Goal: Check status: Check status

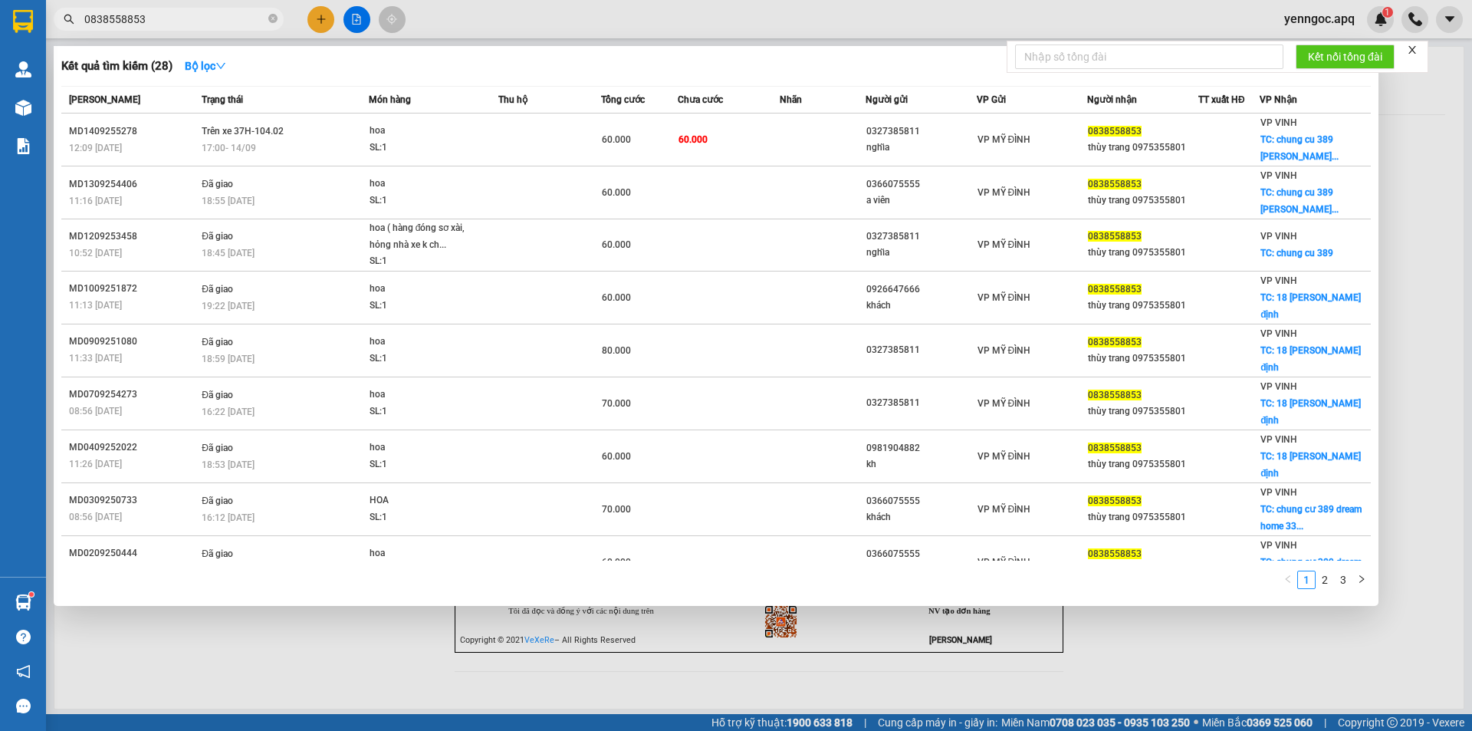
click at [170, 18] on input "0838558853" at bounding box center [174, 19] width 181 height 17
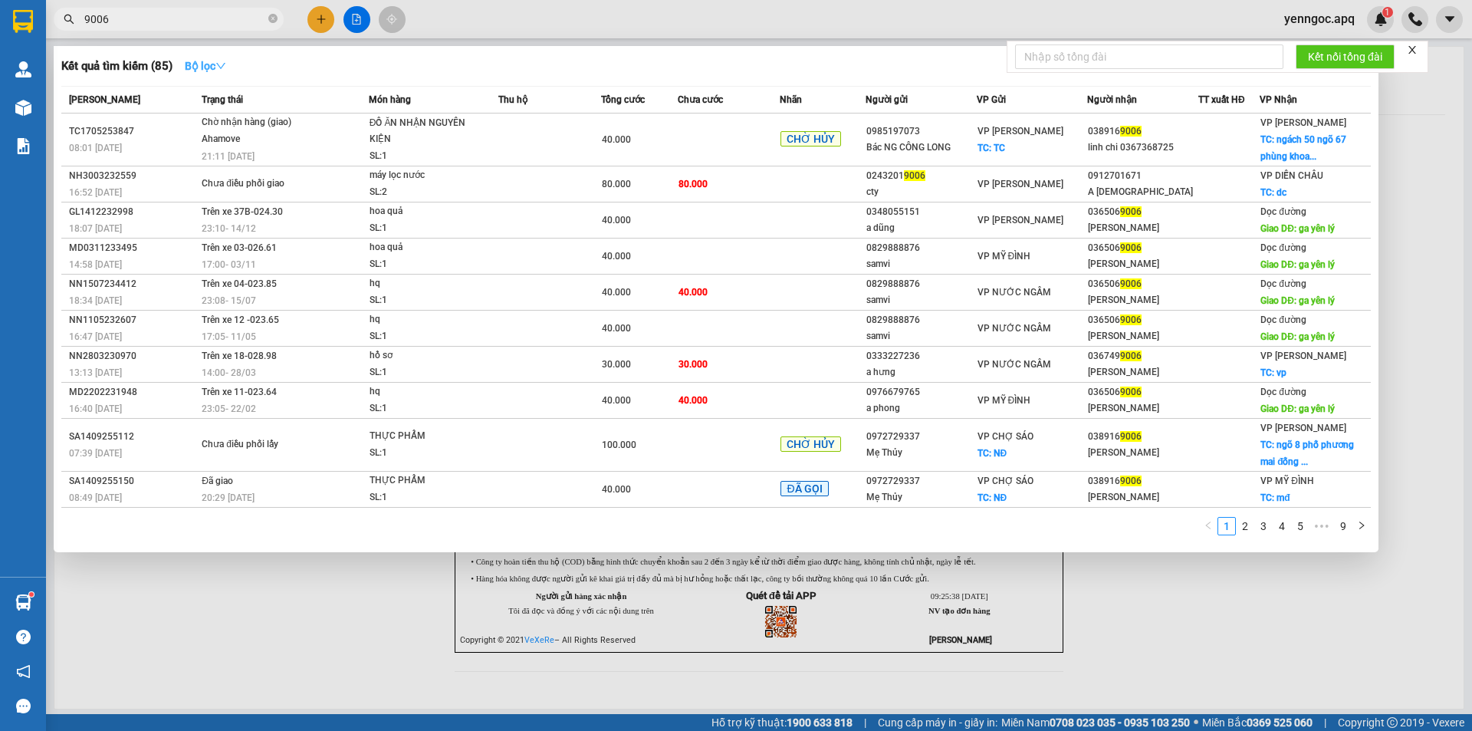
type input "9006"
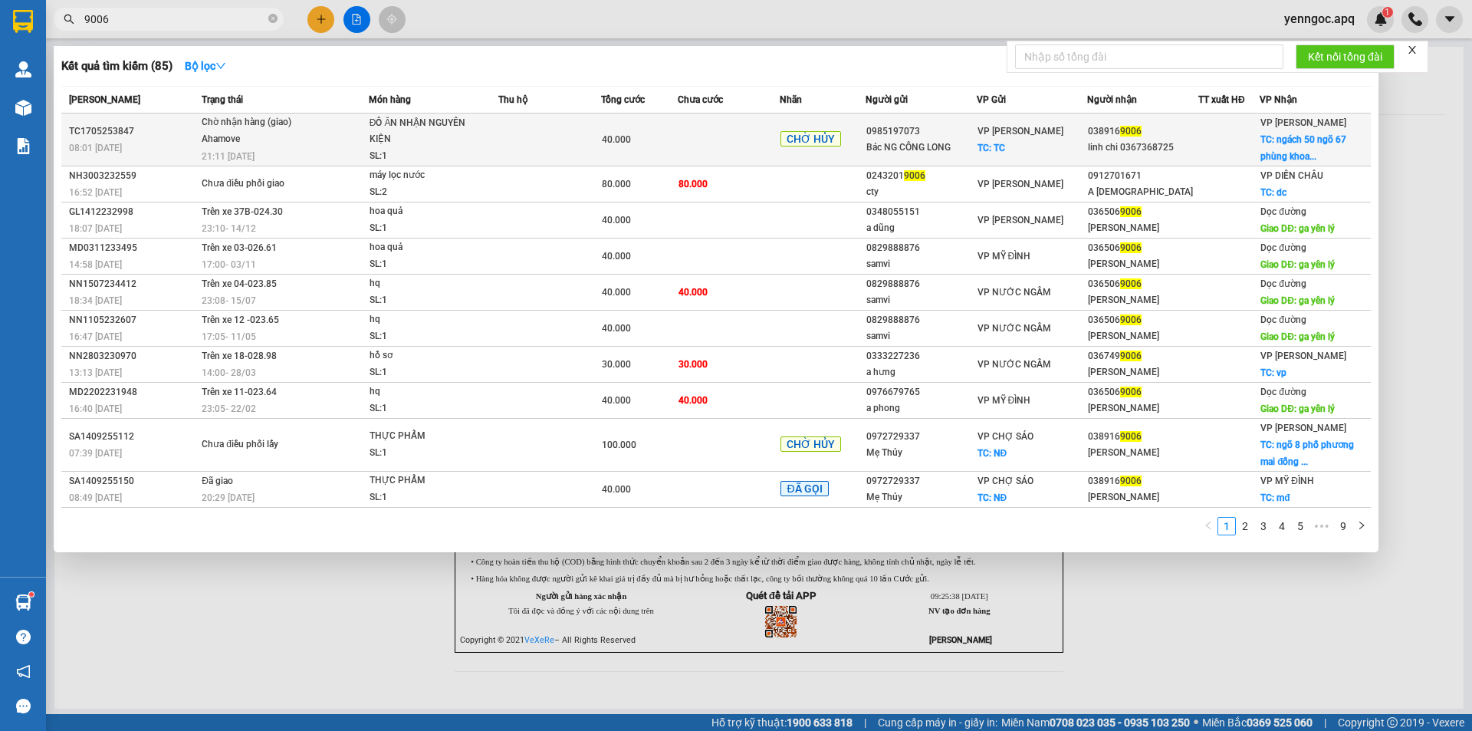
click at [287, 149] on td "Chờ nhận hàng (giao) Ahamove 21:11 [DATE]" at bounding box center [283, 139] width 171 height 53
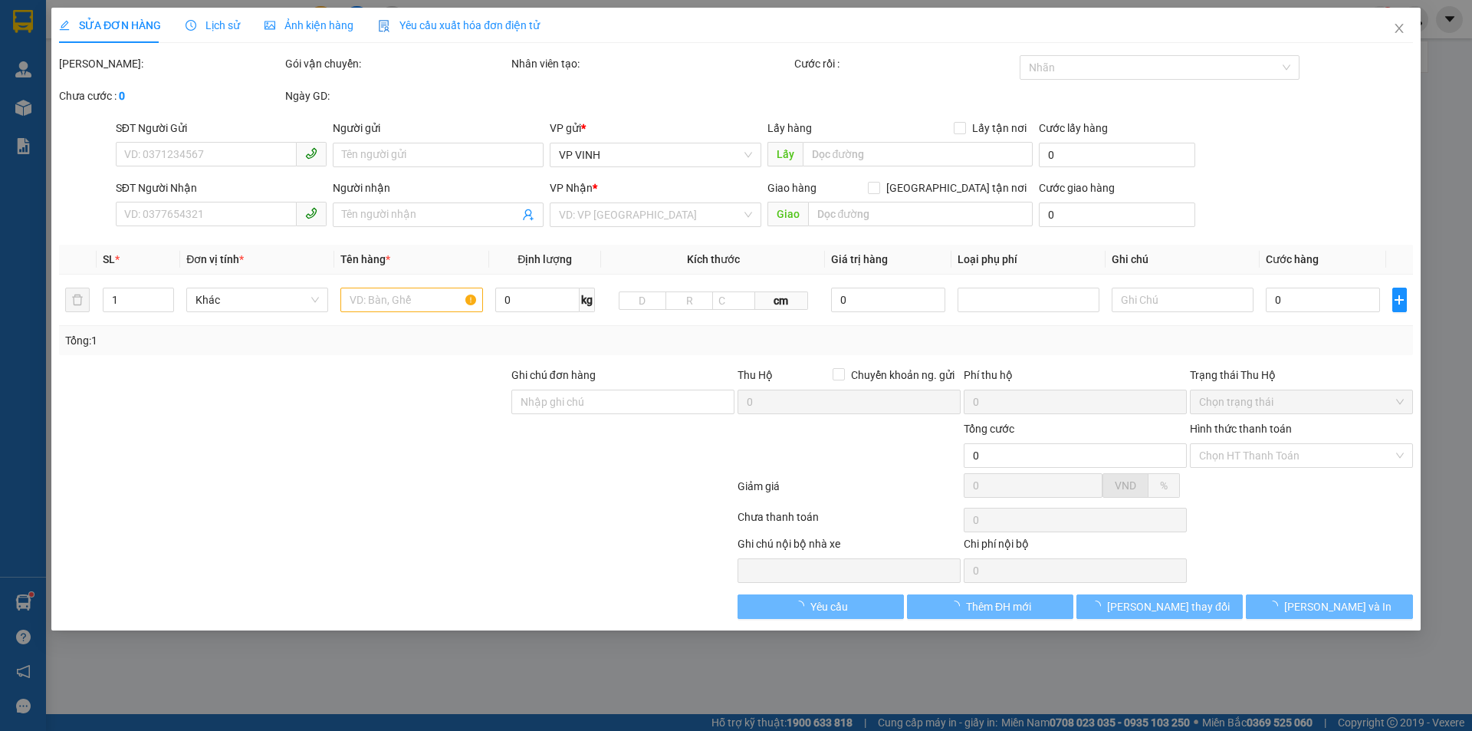
type input "0985197073"
type input "Bác NG CÔNG LONG"
checkbox input "true"
type input "TC"
type input "0389169006"
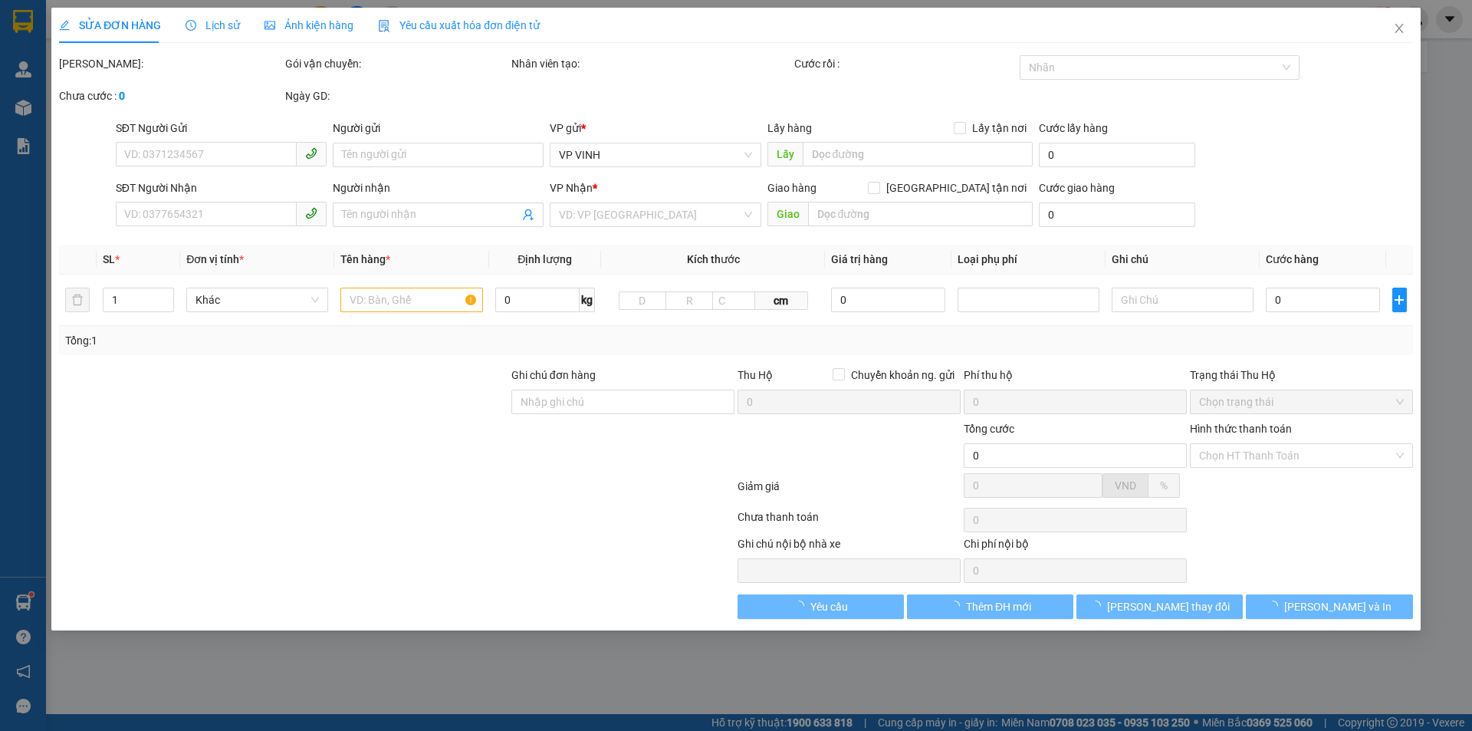
type input "linh chi 0367368725"
checkbox input "true"
type input "ngách 50 ngõ 67 phùng khoang"
type input "40.000"
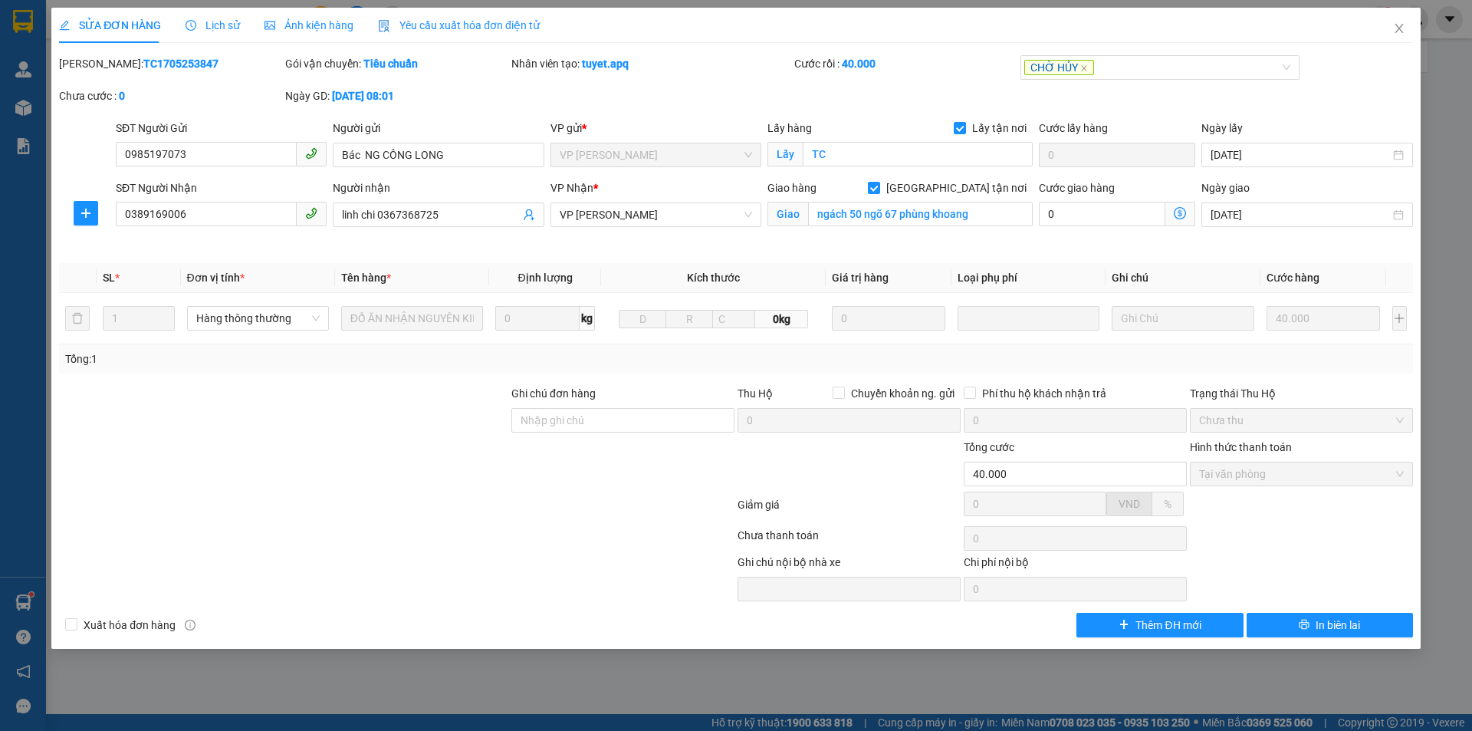
click at [217, 27] on span "Lịch sử" at bounding box center [213, 25] width 54 height 12
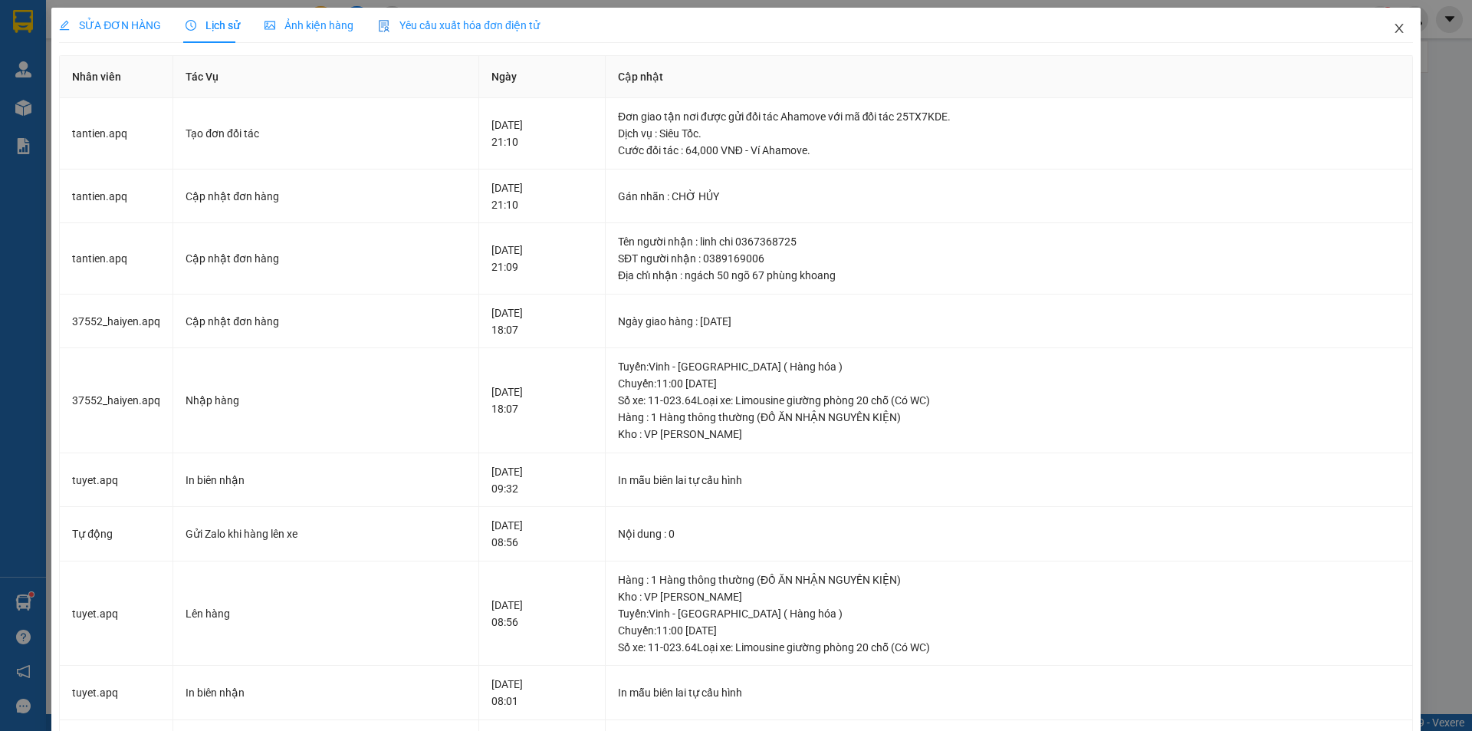
click at [1393, 26] on icon "close" at bounding box center [1399, 28] width 12 height 12
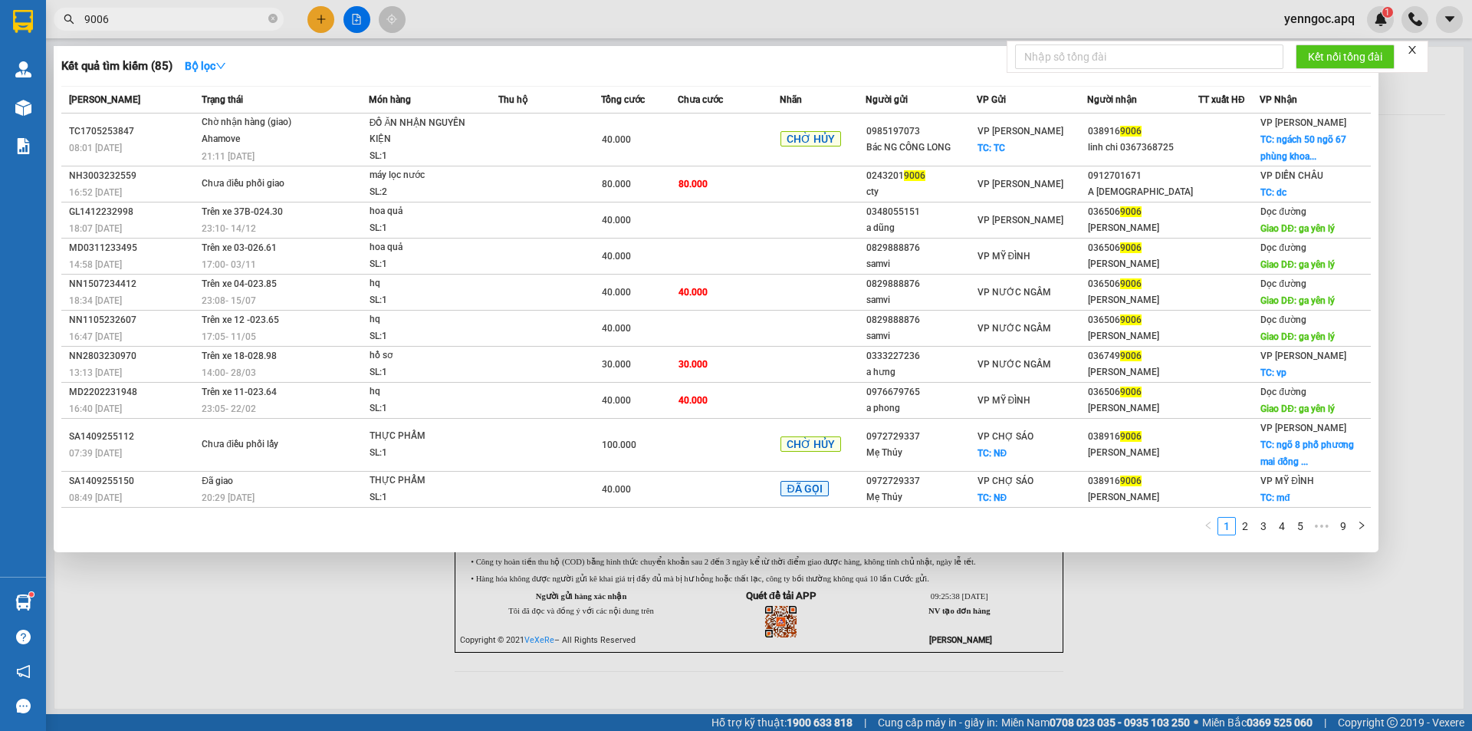
click at [107, 21] on input "9006" at bounding box center [174, 19] width 181 height 17
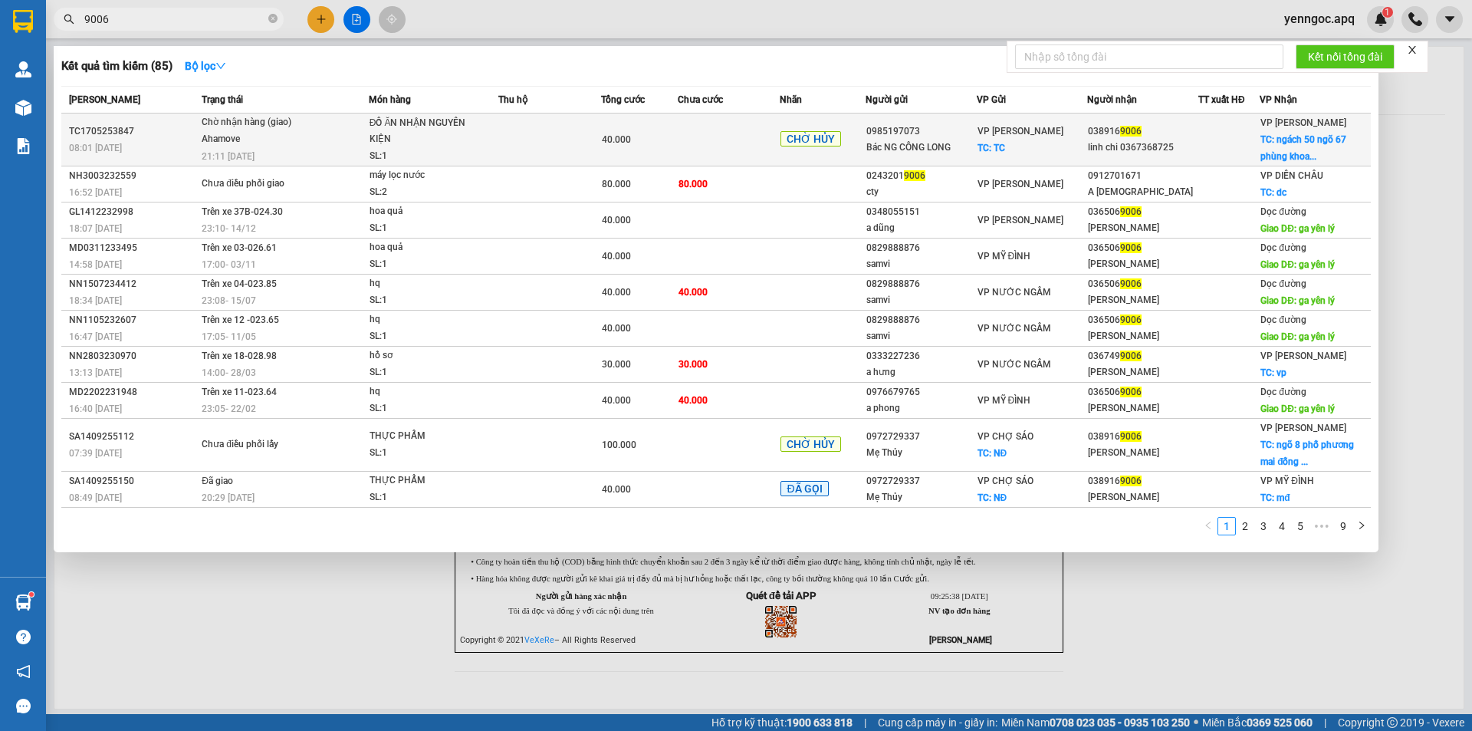
click at [1120, 129] on span "9006" at bounding box center [1130, 131] width 21 height 11
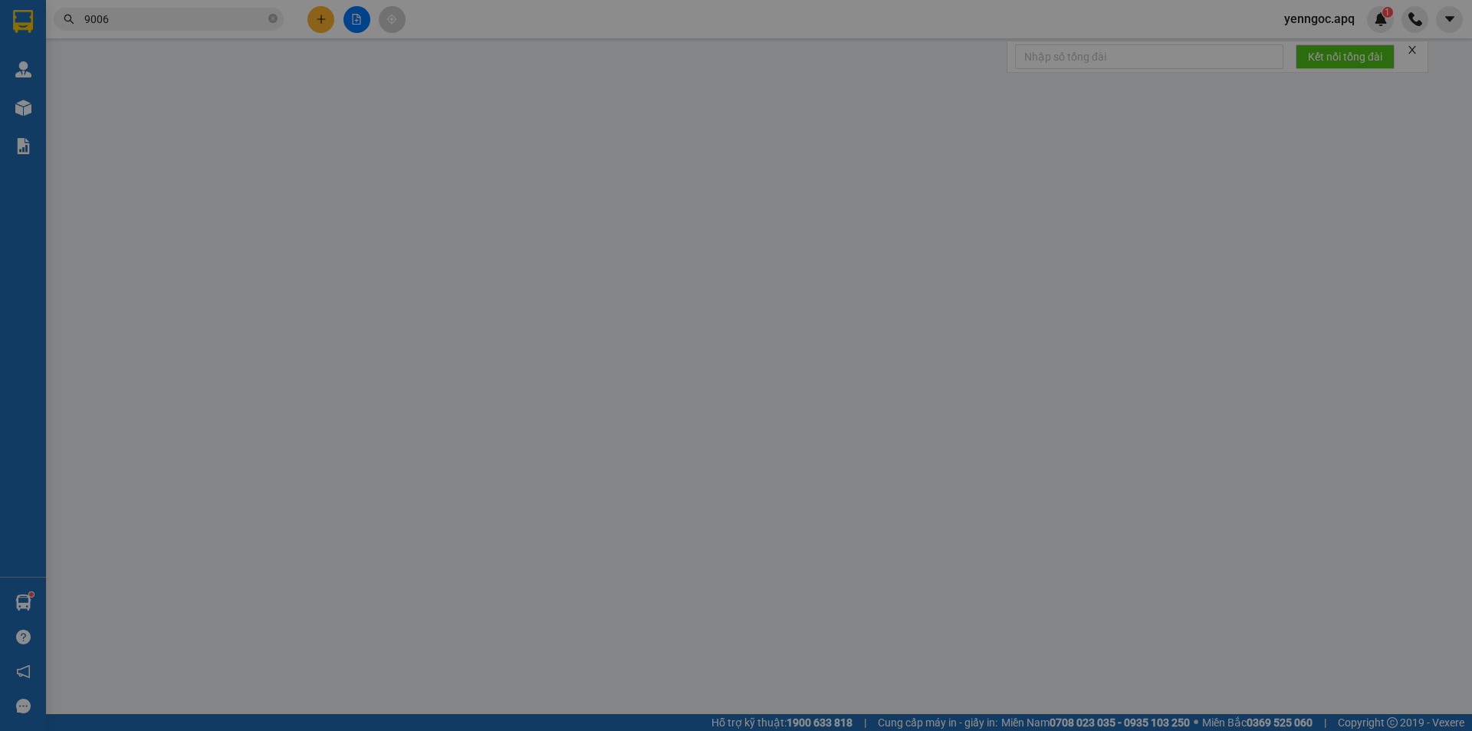
click at [1119, 129] on div "Cước lấy hàng" at bounding box center [1117, 131] width 156 height 23
type input "0985197073"
type input "Bác NG CÔNG LONG"
checkbox input "true"
type input "TC"
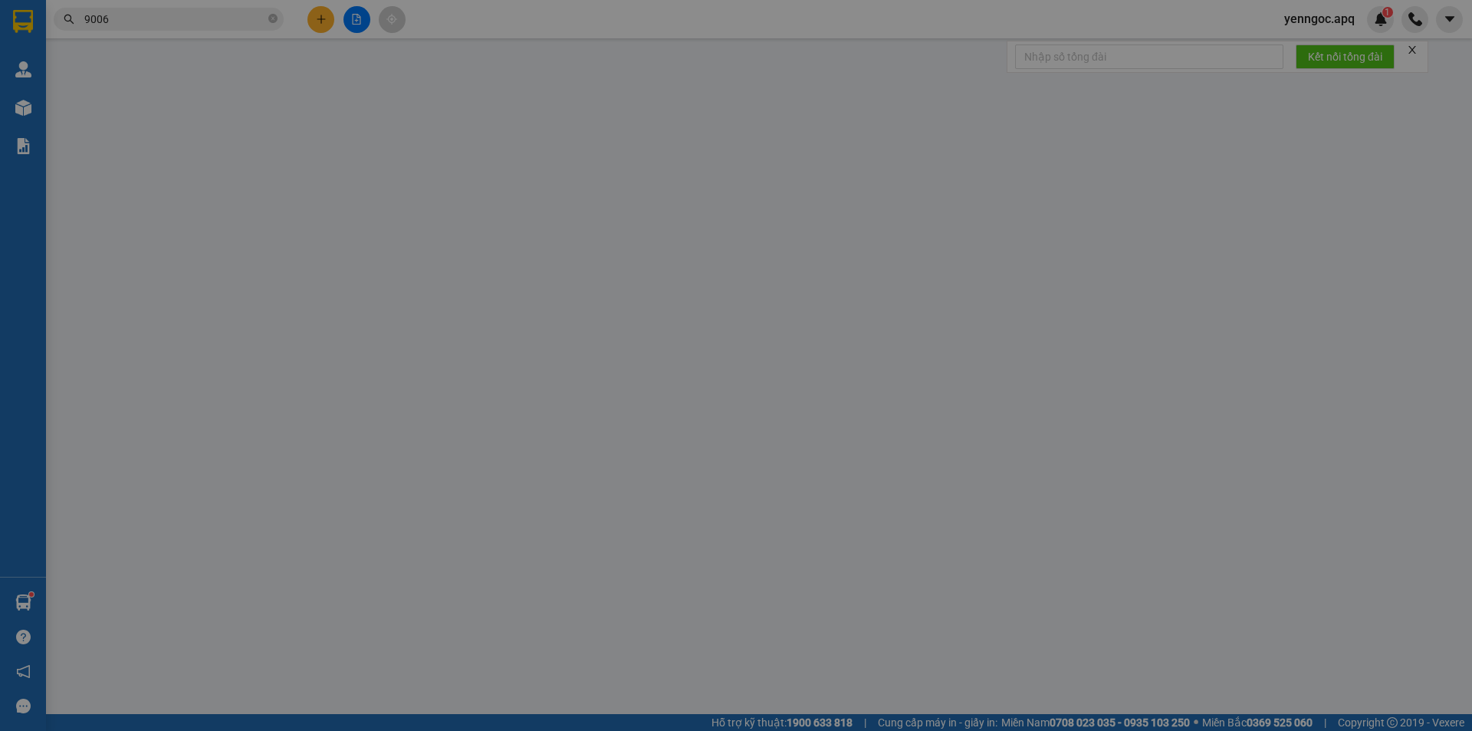
type input "0389169006"
type input "linh chi 0367368725"
checkbox input "true"
type input "ngách 50 ngõ 67 phùng khoang"
type input "40.000"
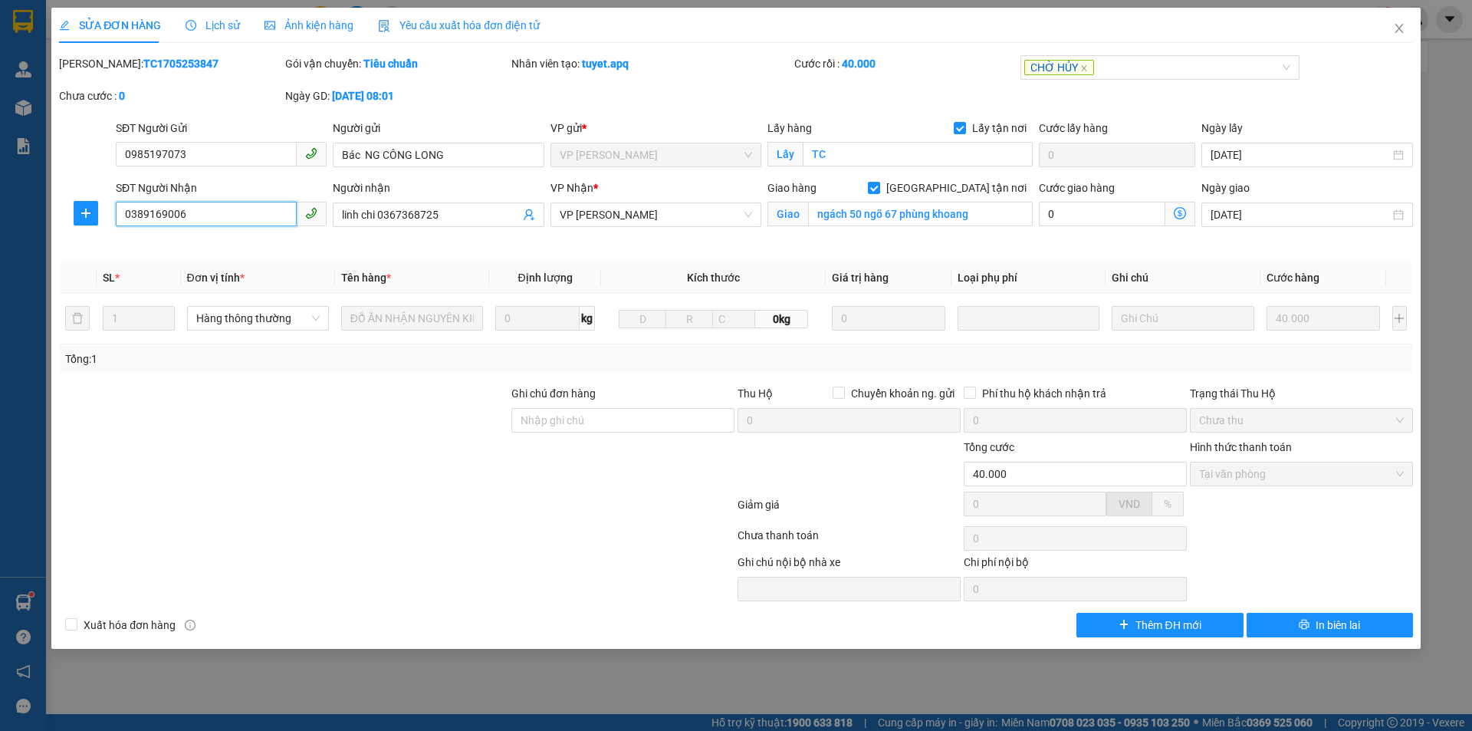
click at [225, 219] on input "0389169006" at bounding box center [206, 214] width 181 height 25
click at [1397, 29] on icon "close" at bounding box center [1399, 28] width 12 height 12
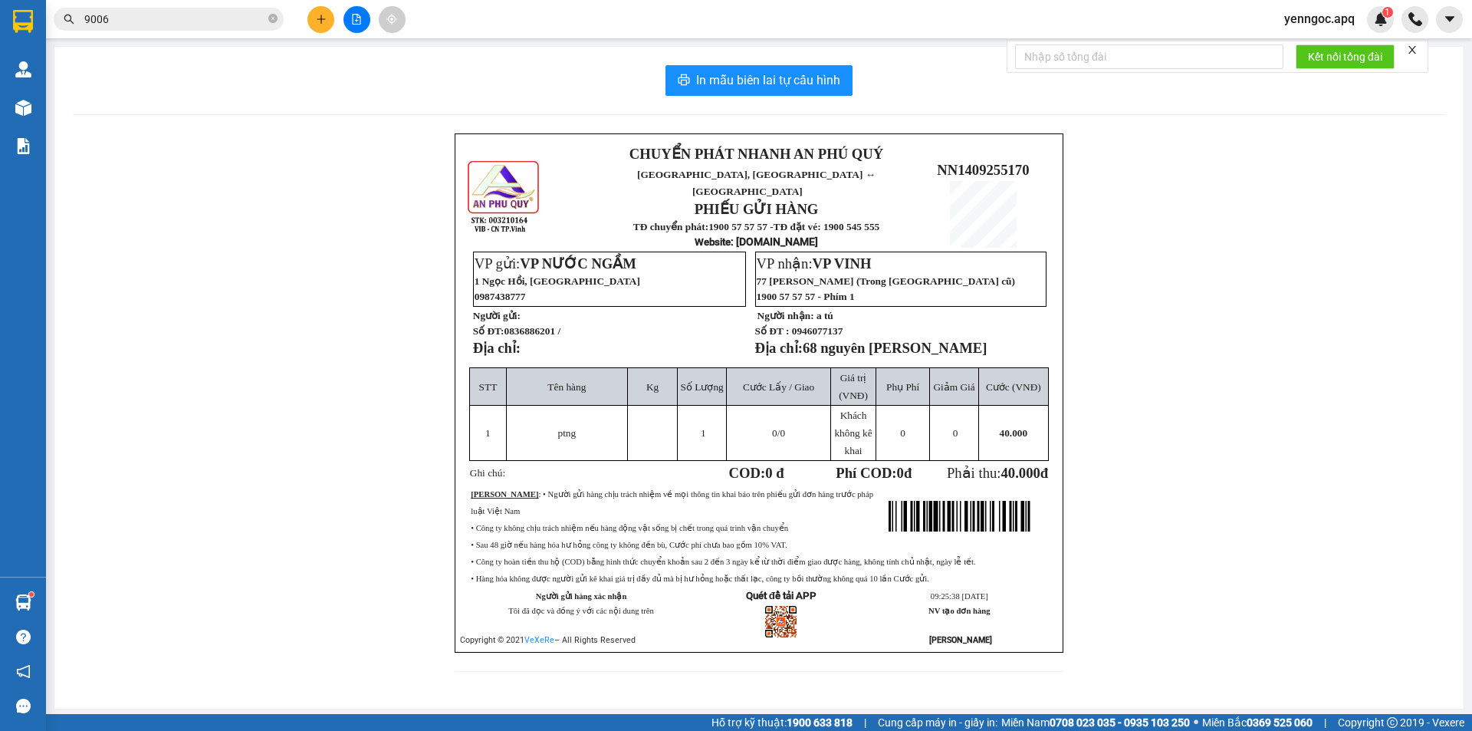
click at [146, 21] on input "9006" at bounding box center [174, 19] width 181 height 17
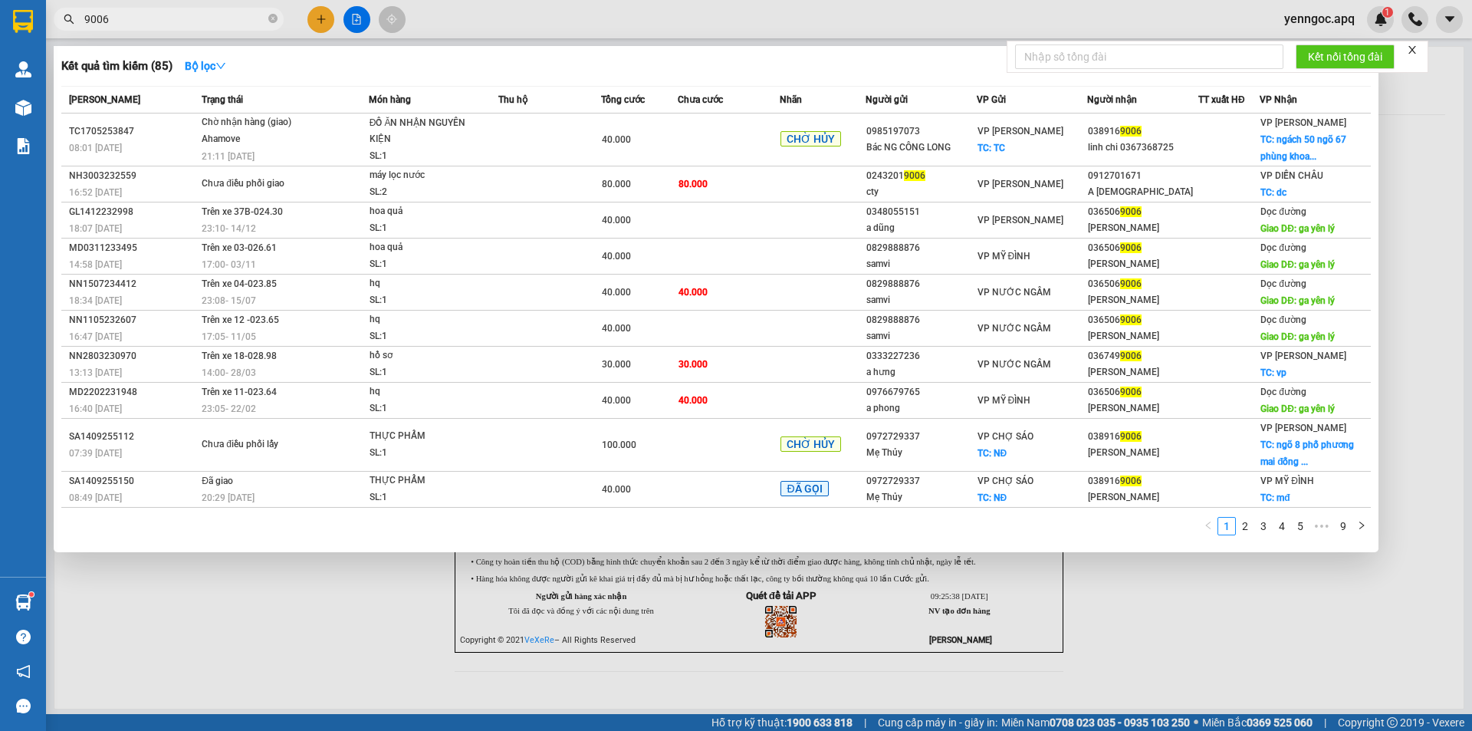
click at [146, 21] on input "9006" at bounding box center [174, 19] width 181 height 17
paste input "038916"
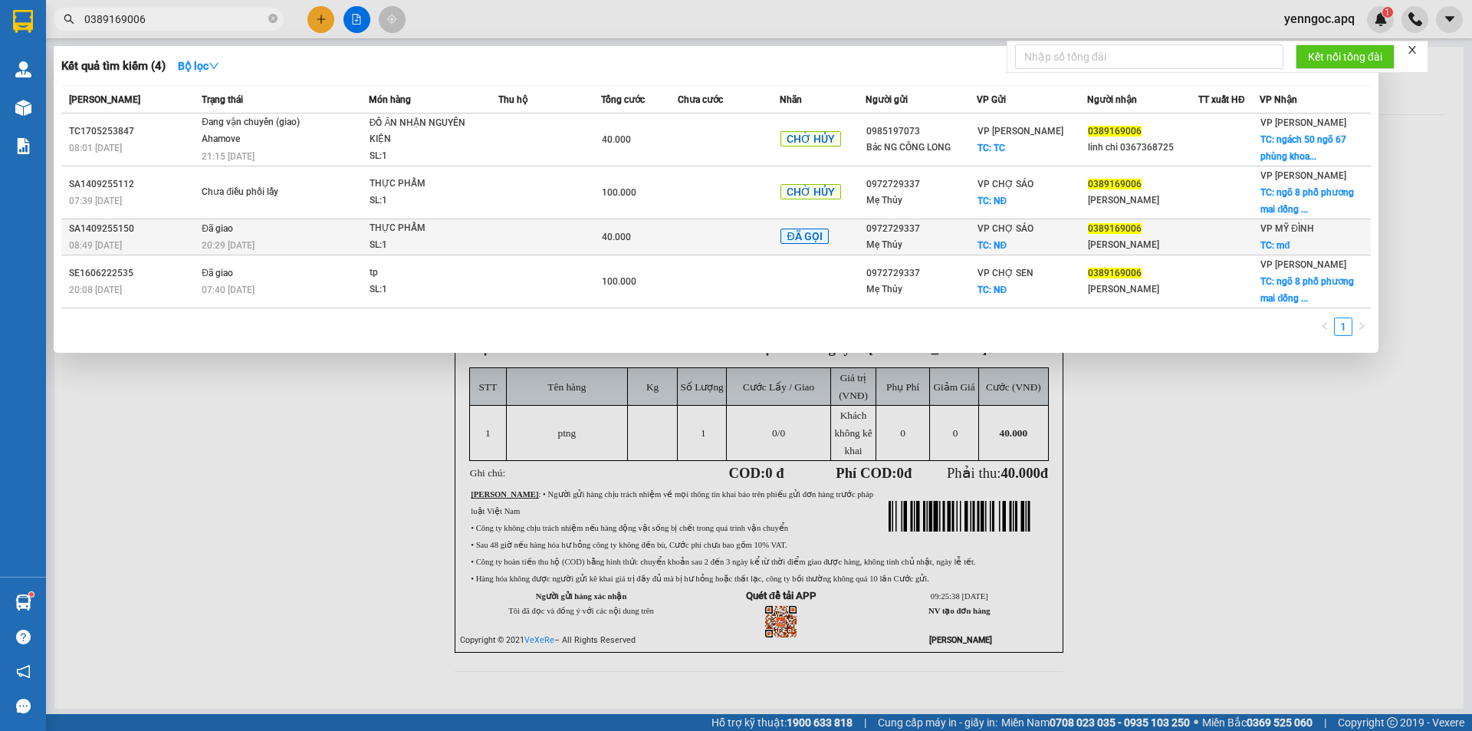
type input "0389169006"
click at [338, 226] on td "Đã giao 20:29 [DATE]" at bounding box center [283, 237] width 171 height 36
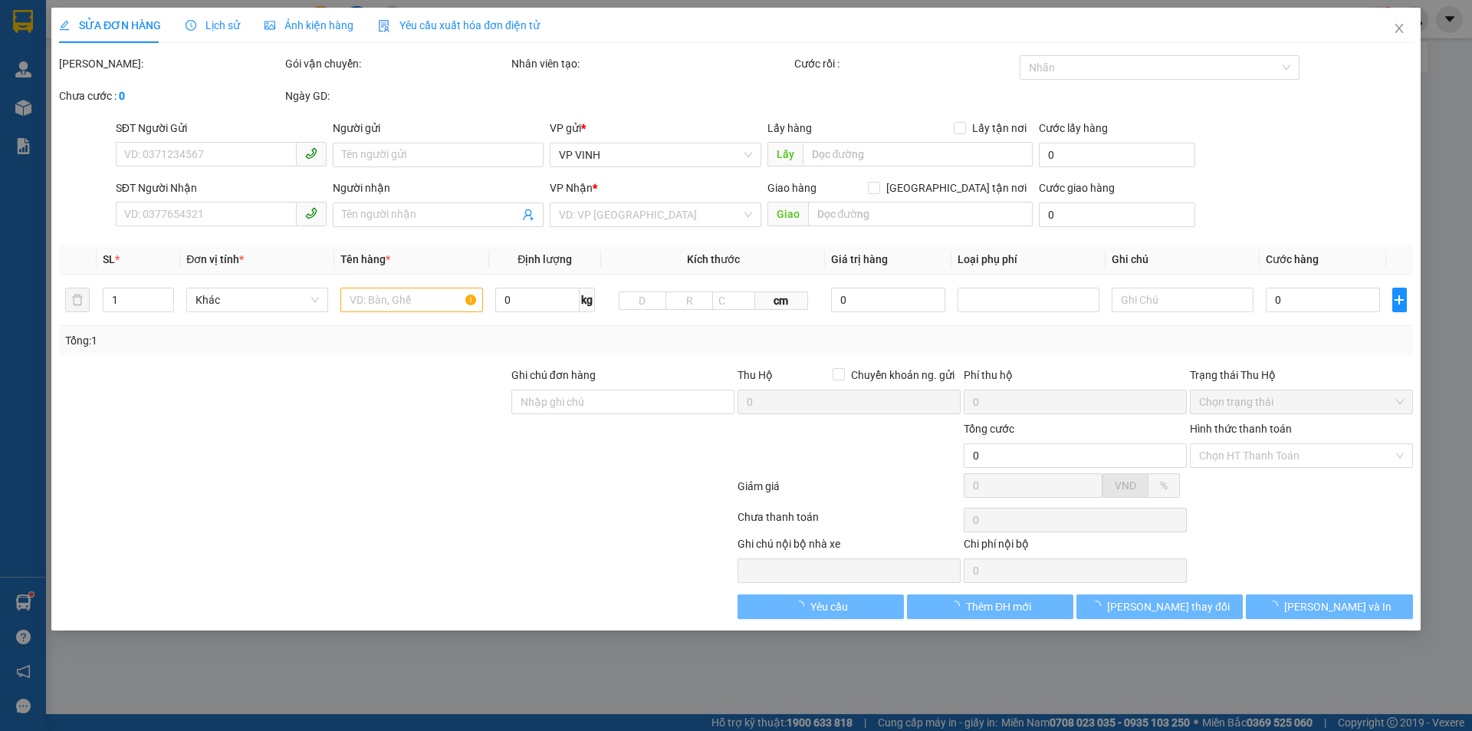
type input "0972729337"
type input "Mẹ Thủy"
checkbox input "true"
type input "NĐ"
type input "0389169006"
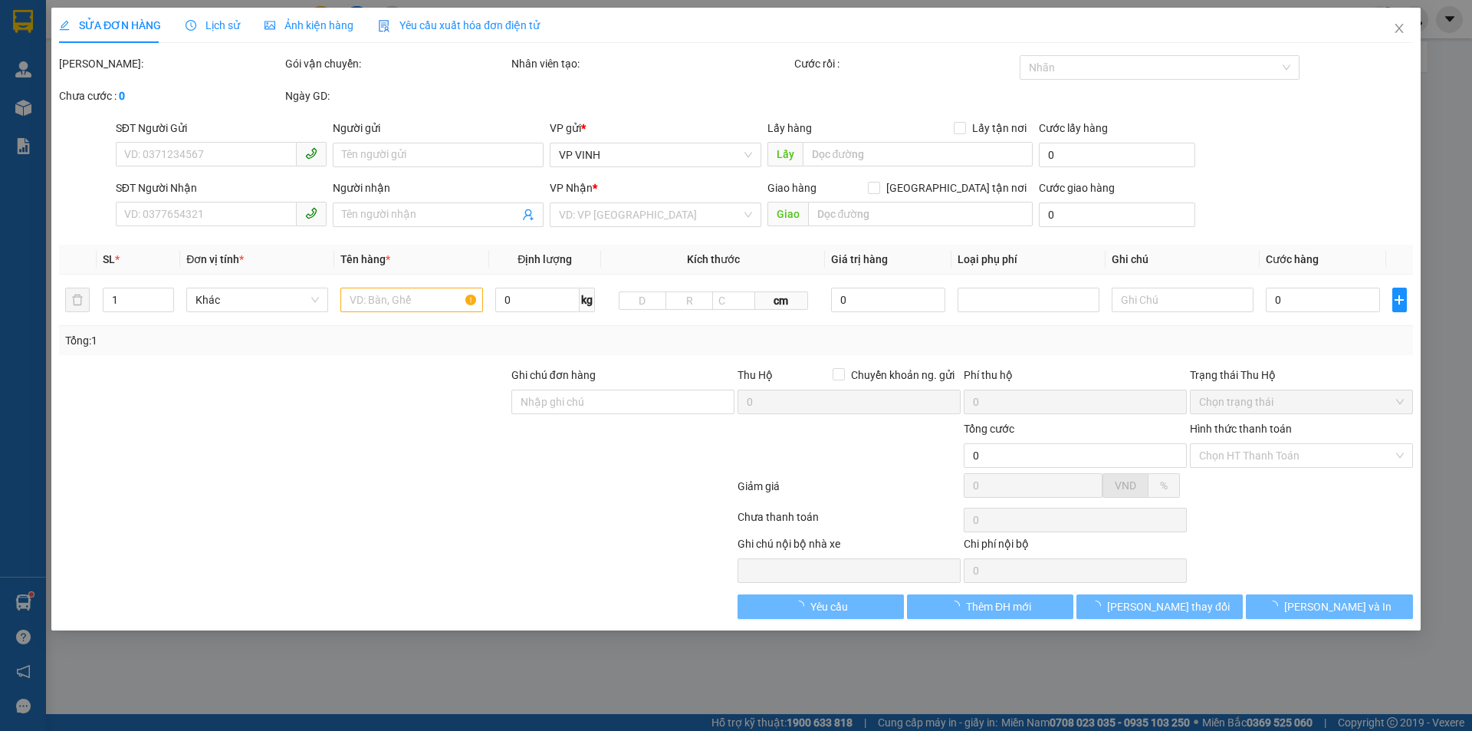
type input "[PERSON_NAME]"
checkbox input "true"
type input "mđ"
type input "40.000"
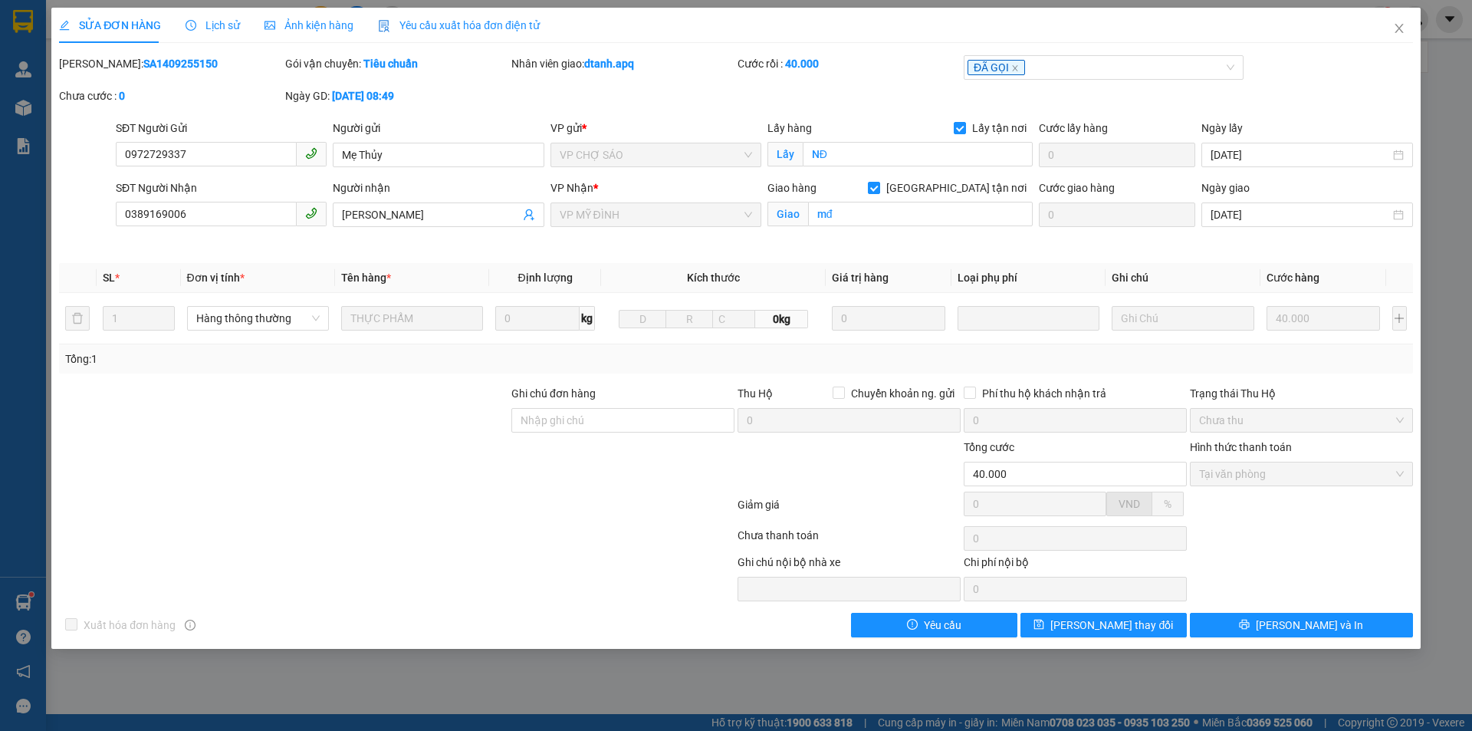
click at [209, 24] on span "Lịch sử" at bounding box center [213, 25] width 54 height 12
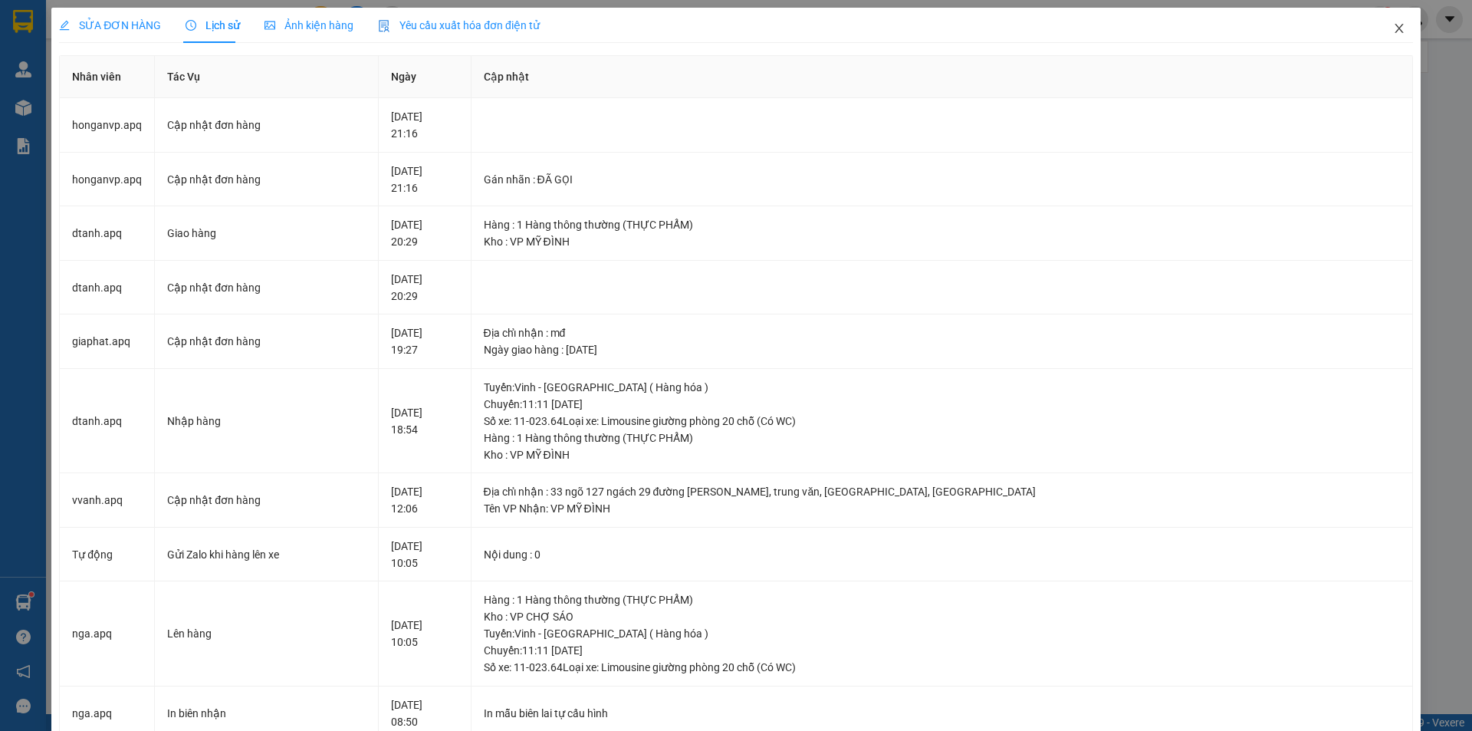
click at [1393, 32] on icon "close" at bounding box center [1399, 28] width 12 height 12
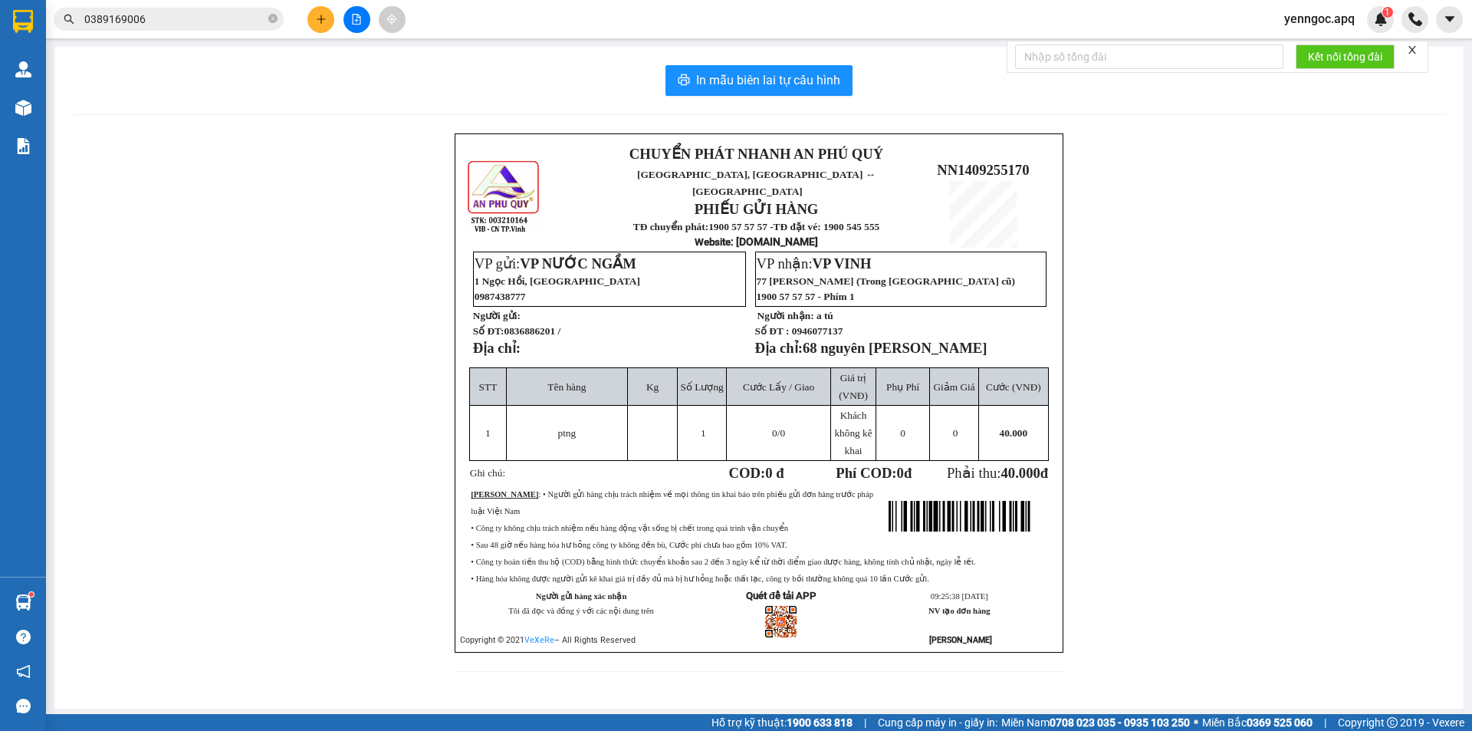
click at [183, 18] on input "0389169006" at bounding box center [174, 19] width 181 height 17
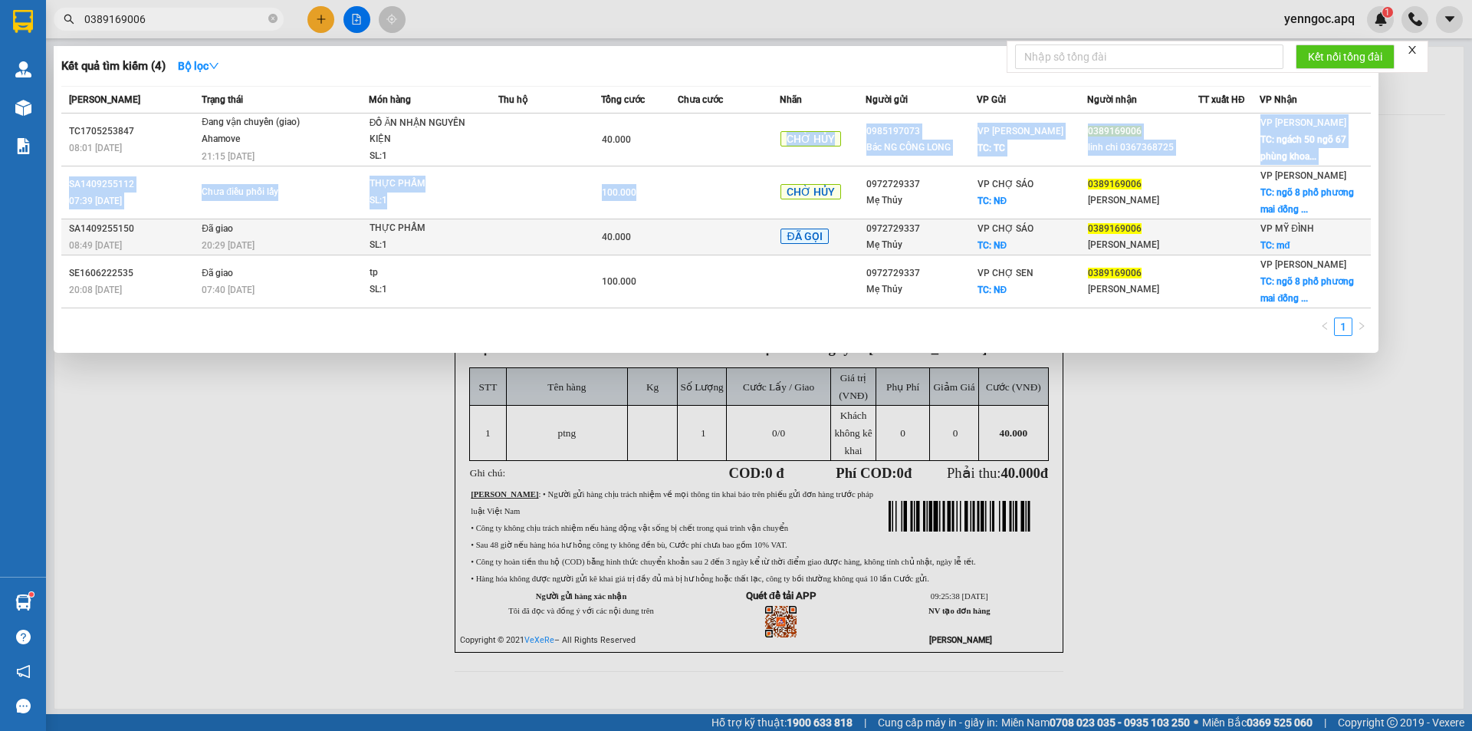
drag, startPoint x: 688, startPoint y: 163, endPoint x: 688, endPoint y: 227, distance: 64.4
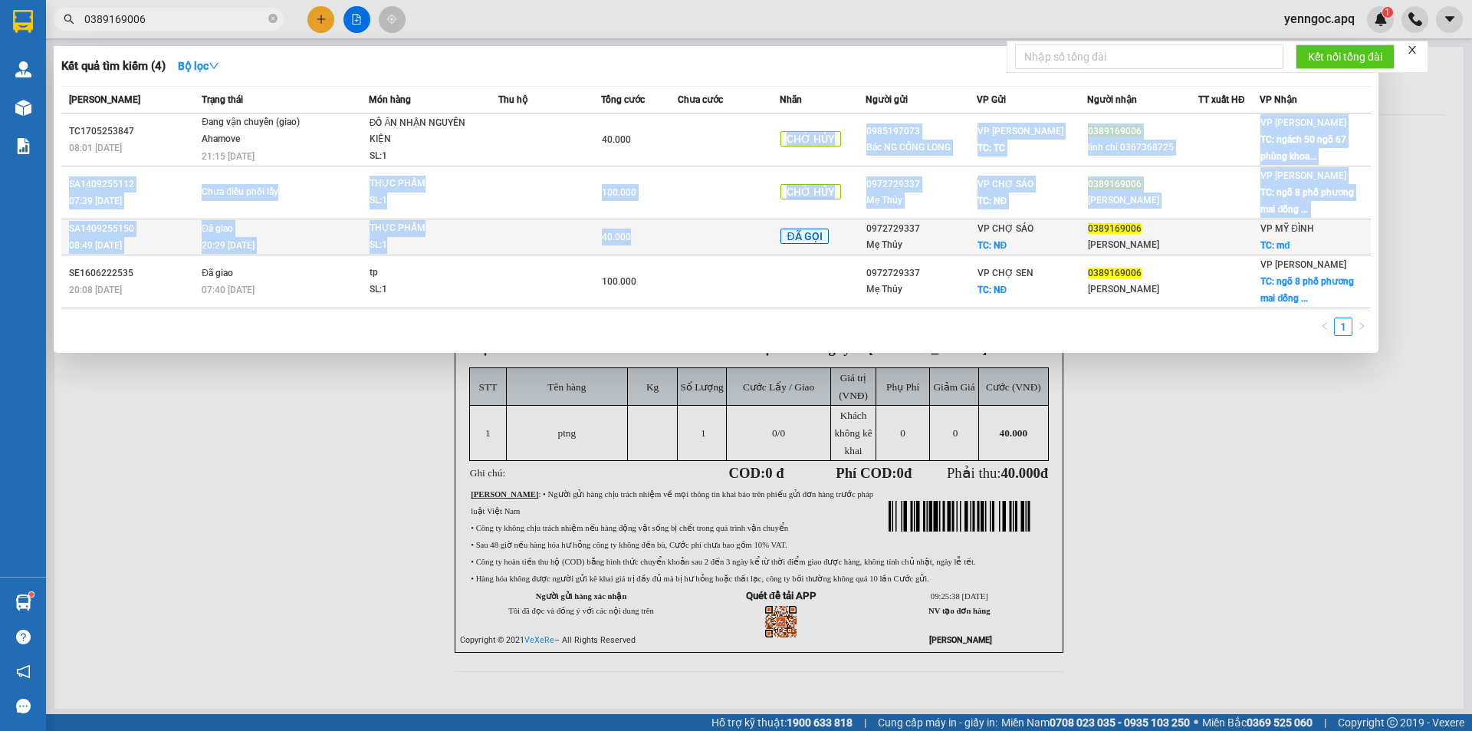
click at [688, 229] on tbody "TC1705253847 08:01 [DATE] Đang vận chuyển (giao) Ahamove 21:15 [DATE] ĐỒ ĂN NHẬ…" at bounding box center [715, 210] width 1309 height 195
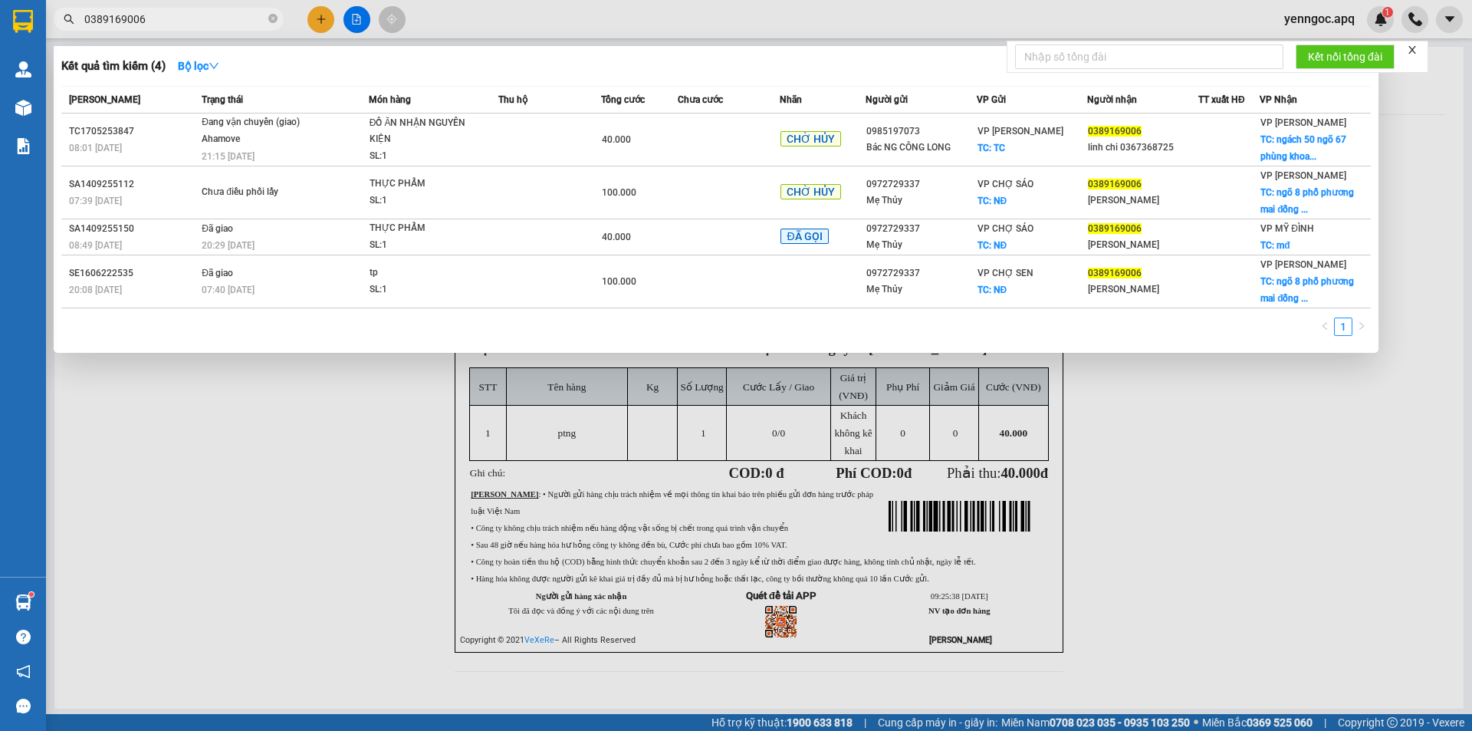
click at [1416, 47] on icon "close" at bounding box center [1412, 50] width 8 height 8
click at [1406, 120] on div at bounding box center [736, 365] width 1472 height 731
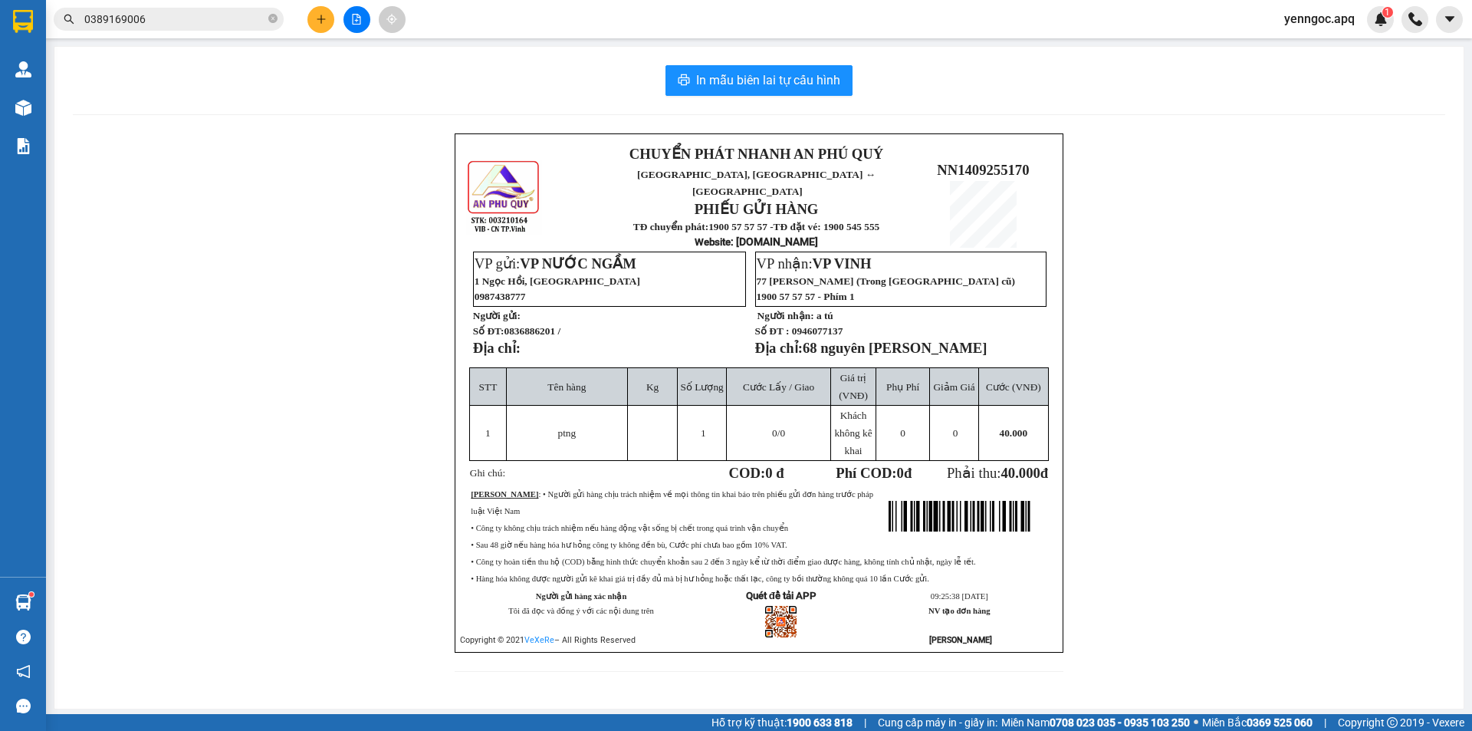
click at [225, 20] on input "0389169006" at bounding box center [174, 19] width 181 height 17
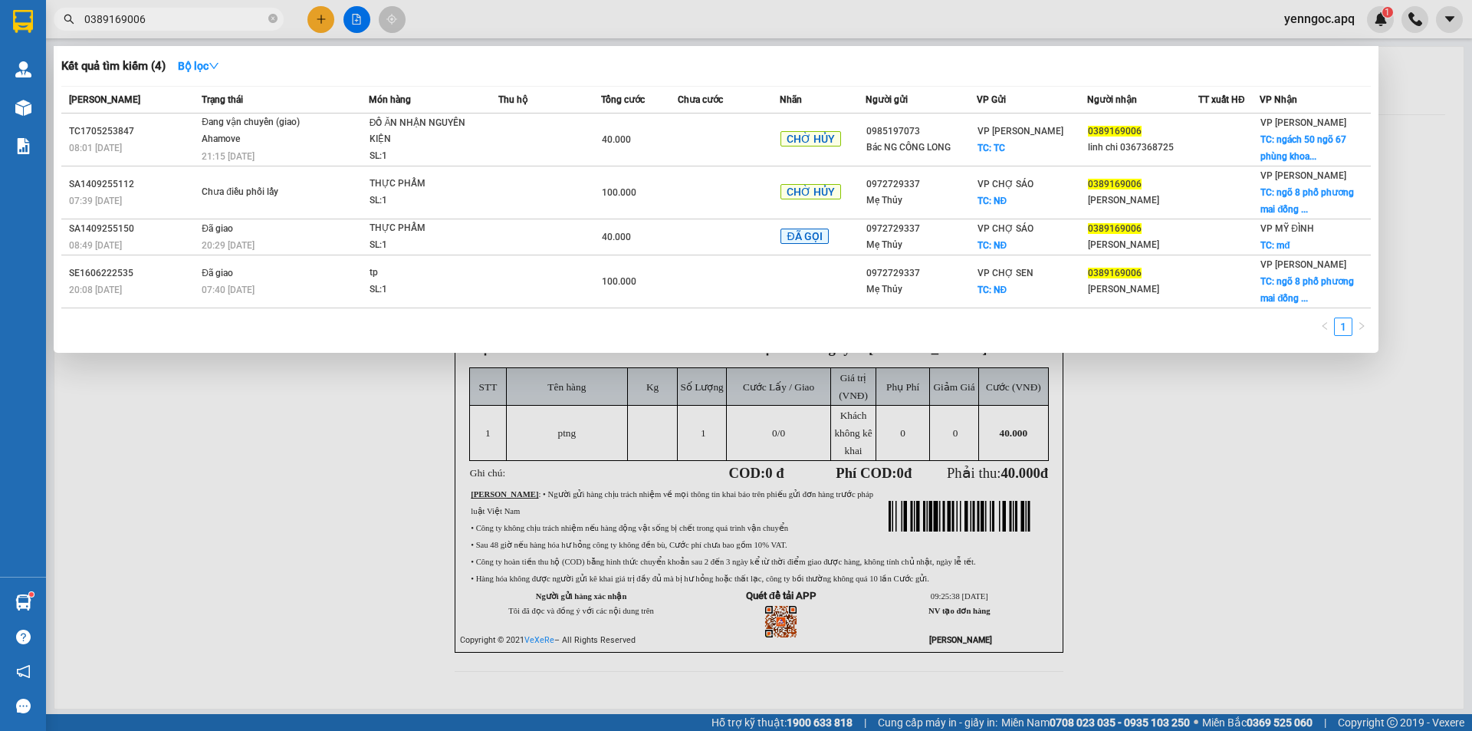
click at [225, 20] on input "0389169006" at bounding box center [174, 19] width 181 height 17
paste input "56851219"
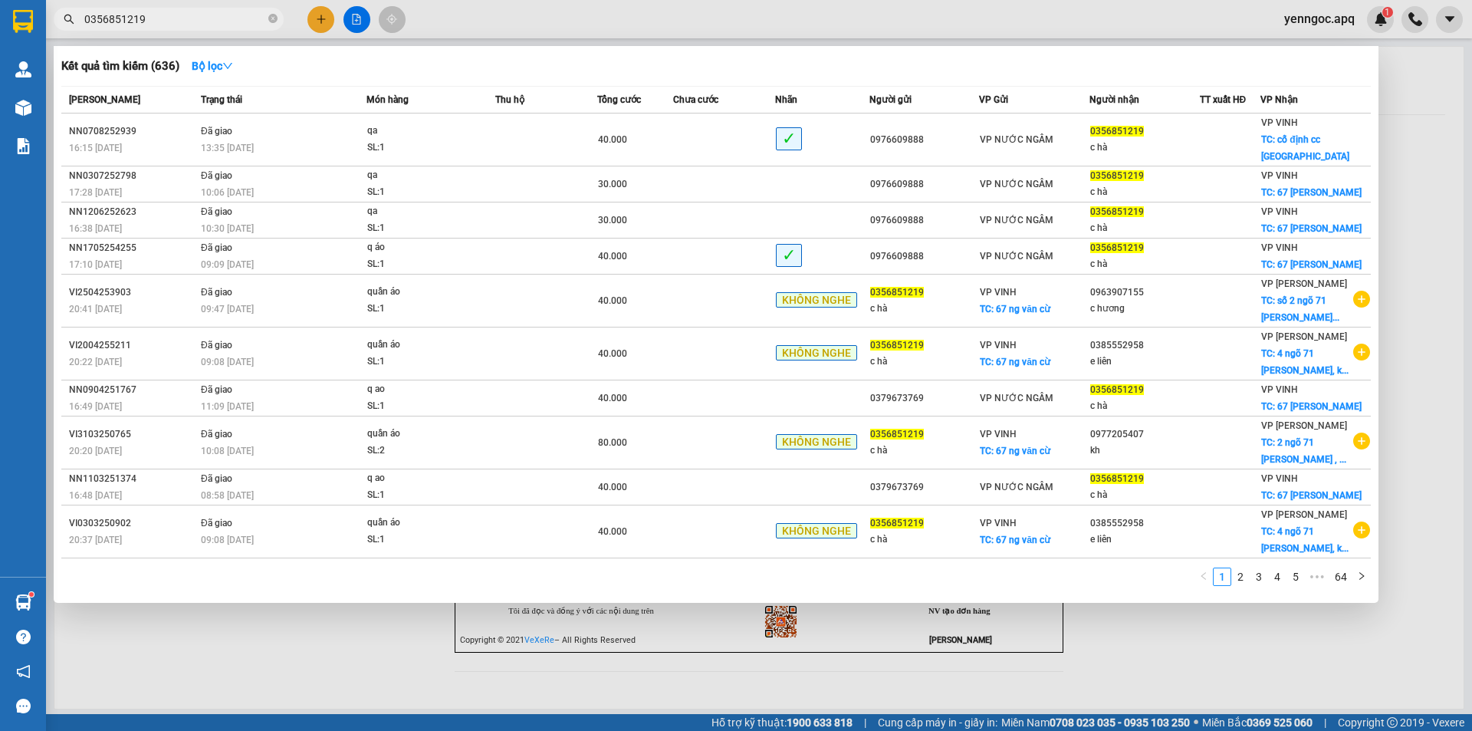
type input "0356851219"
